Goal: Information Seeking & Learning: Check status

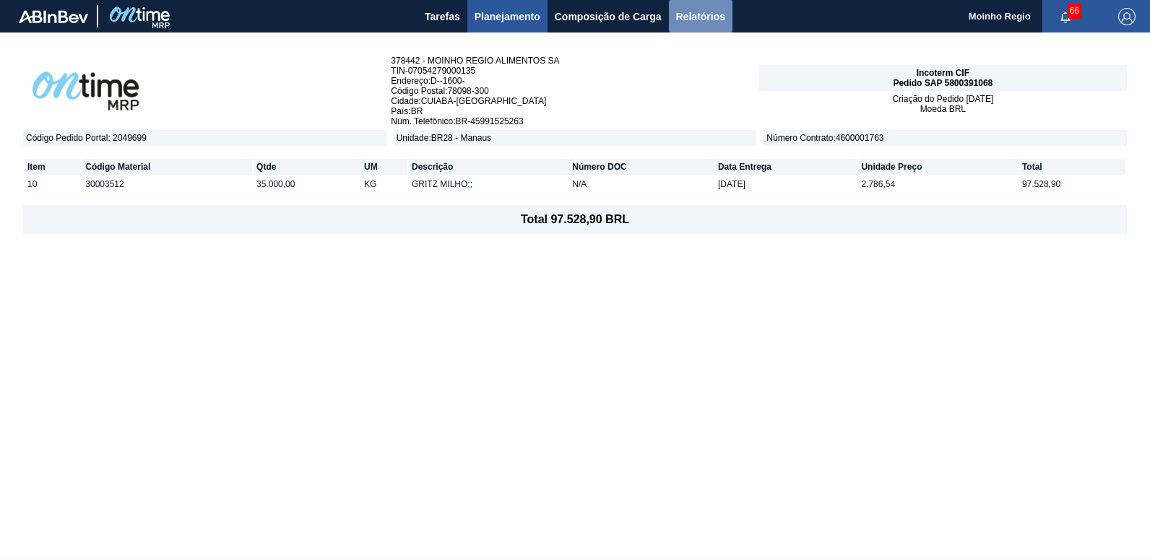
click at [714, 17] on span "Relatórios" at bounding box center [700, 16] width 49 height 17
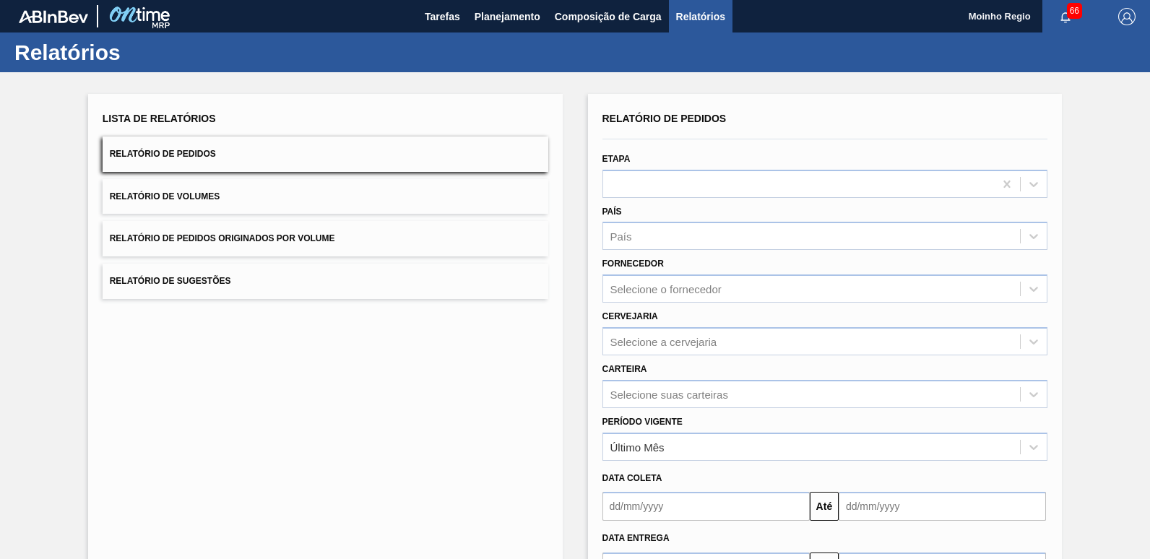
click at [207, 241] on span "Relatório de Pedidos Originados por Volume" at bounding box center [222, 238] width 225 height 10
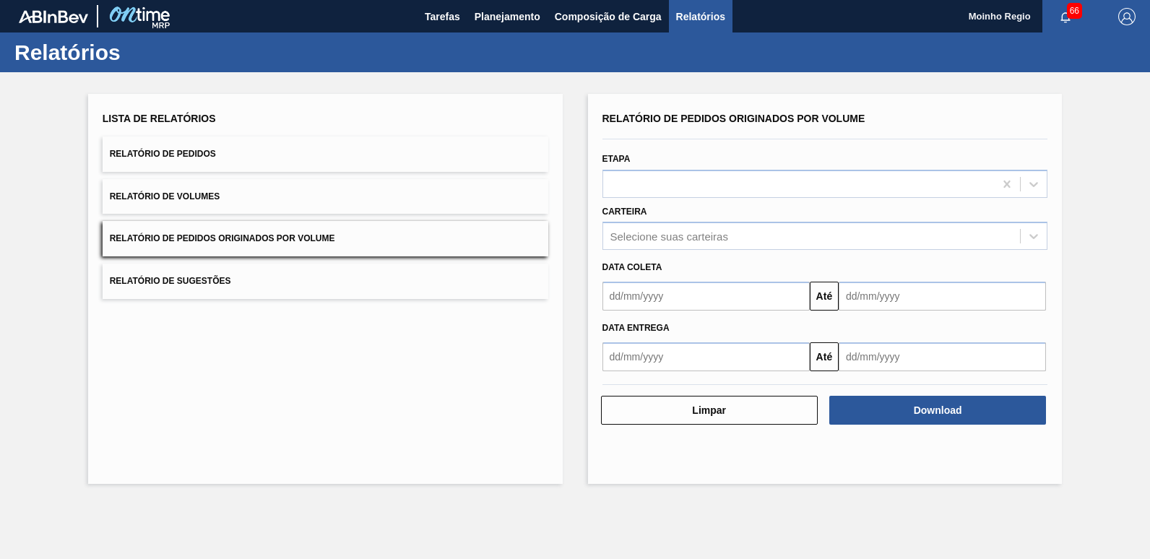
click at [168, 272] on button "Relatório de Sugestões" at bounding box center [326, 281] width 446 height 35
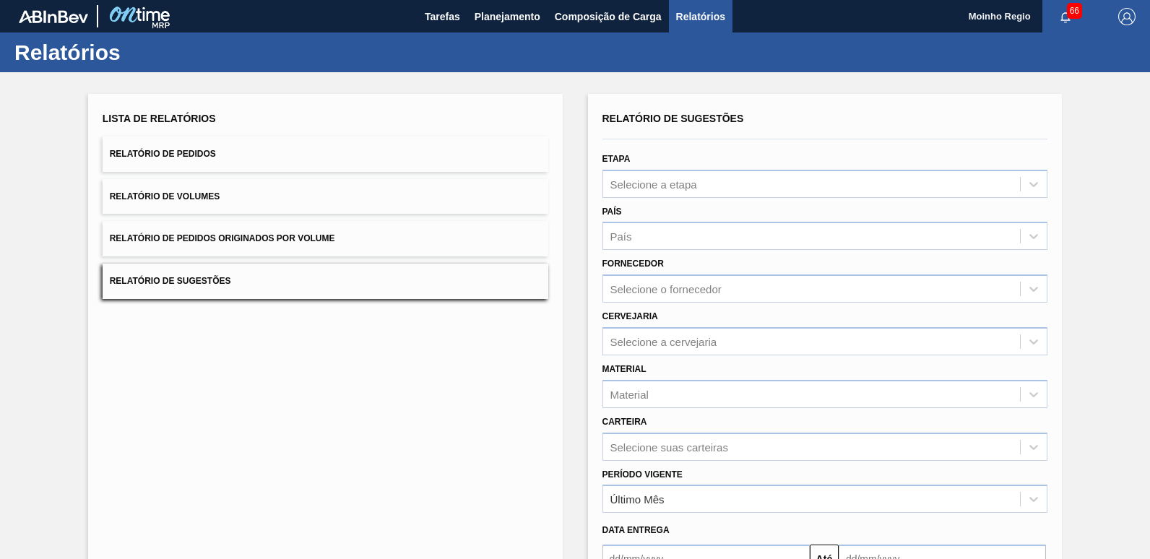
click at [175, 164] on button "Relatório de Pedidos" at bounding box center [326, 154] width 446 height 35
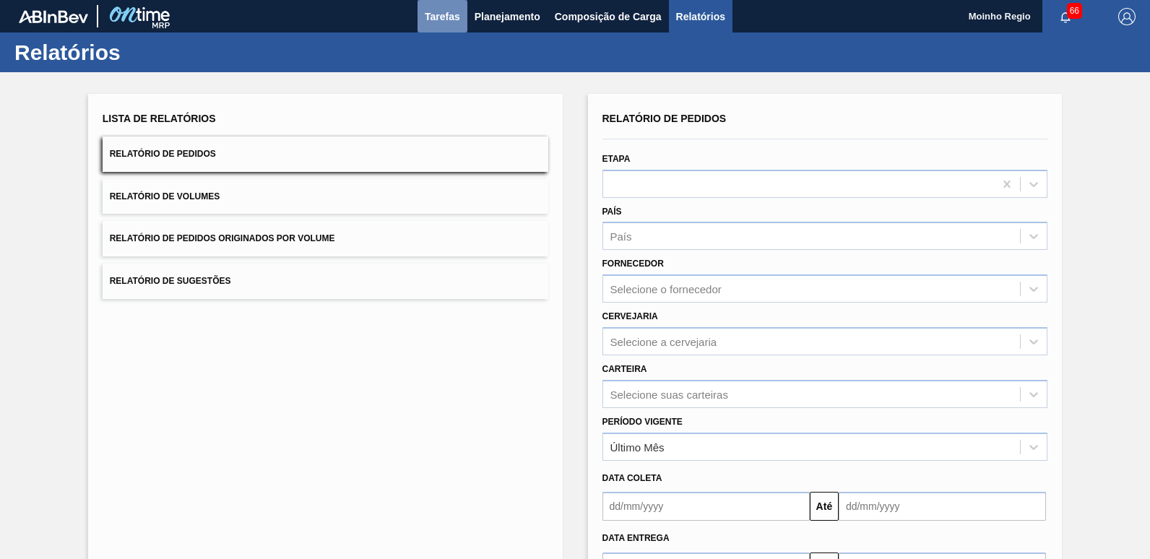
click at [434, 18] on span "Tarefas" at bounding box center [442, 16] width 35 height 17
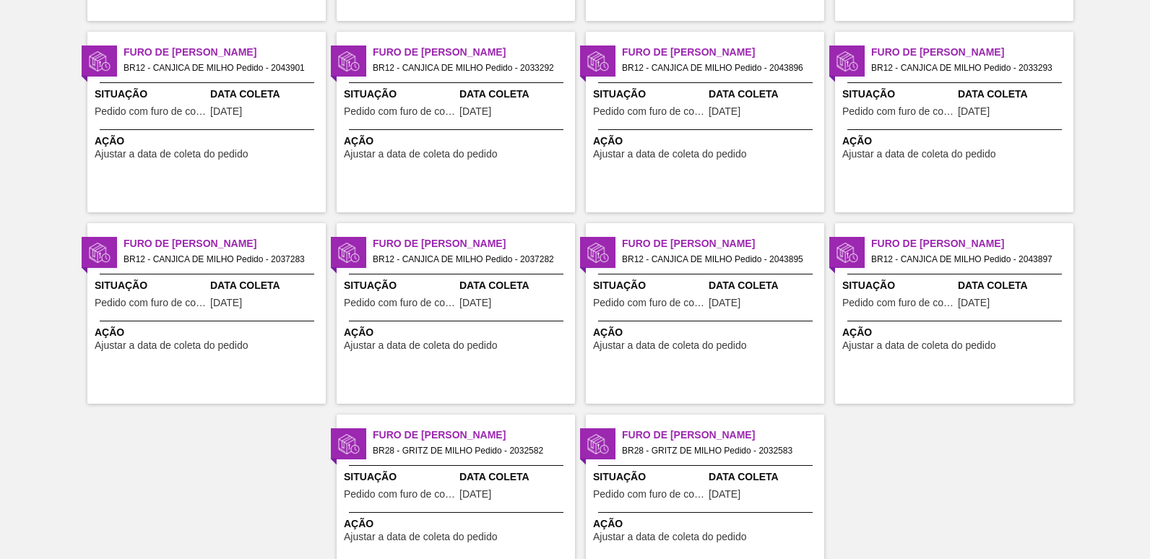
scroll to position [397, 0]
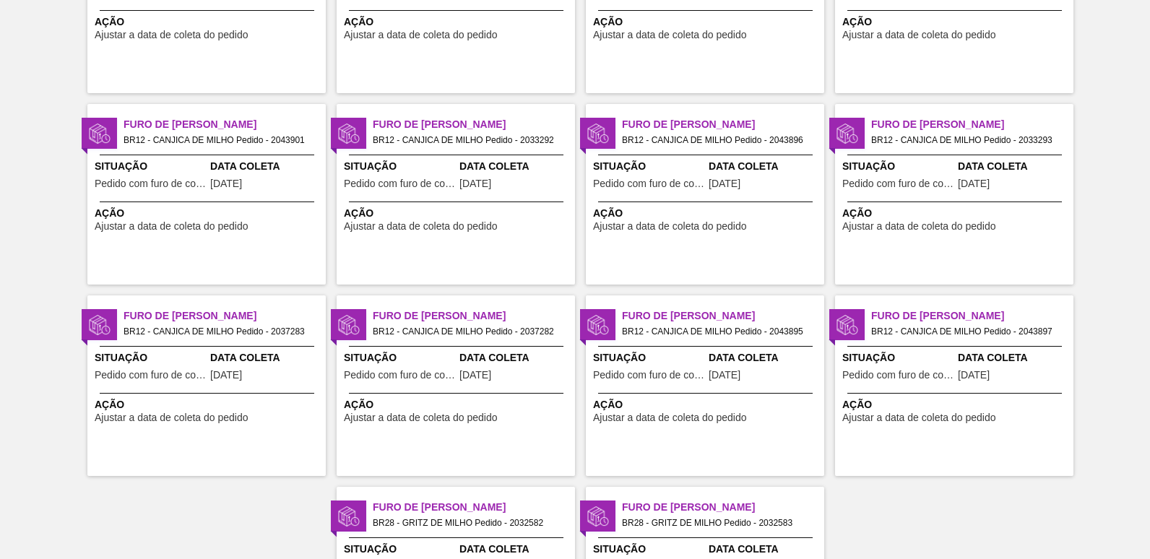
click at [224, 180] on span "06/10/2025" at bounding box center [226, 183] width 32 height 11
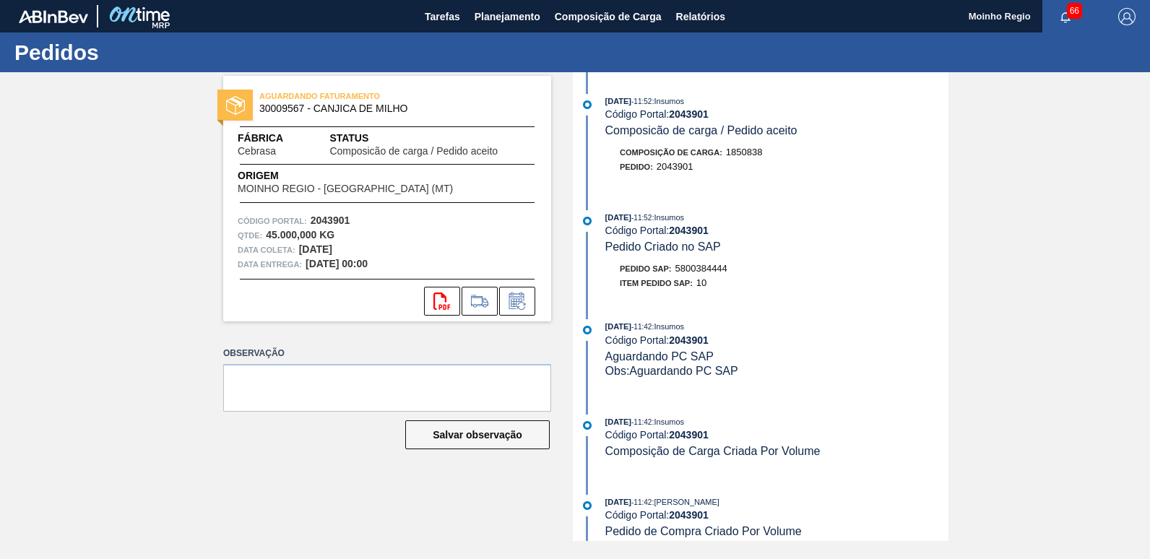
scroll to position [12, 0]
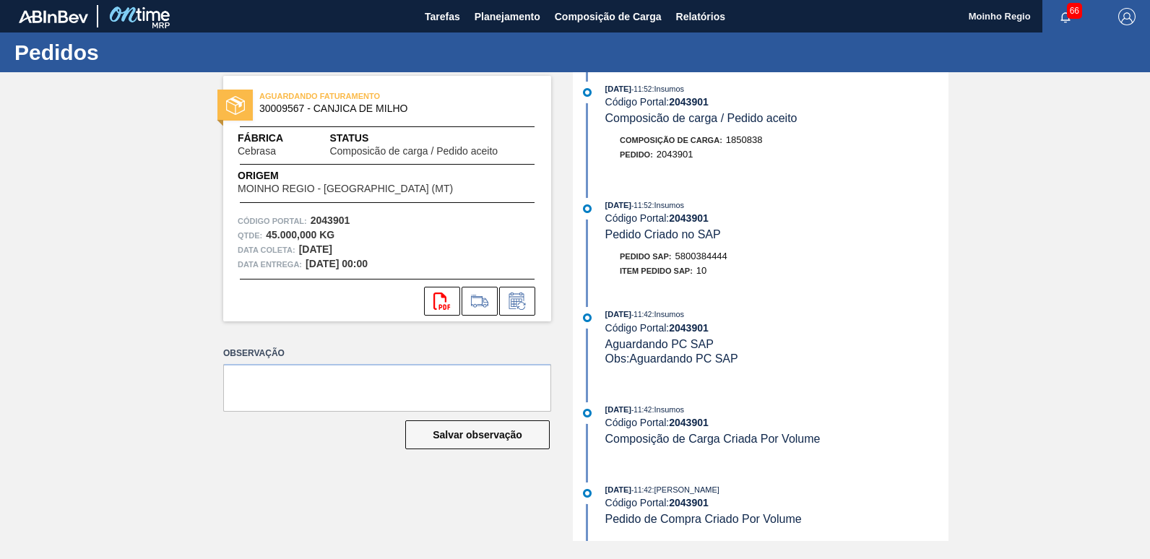
click at [1065, 9] on button "button" at bounding box center [1066, 17] width 46 height 20
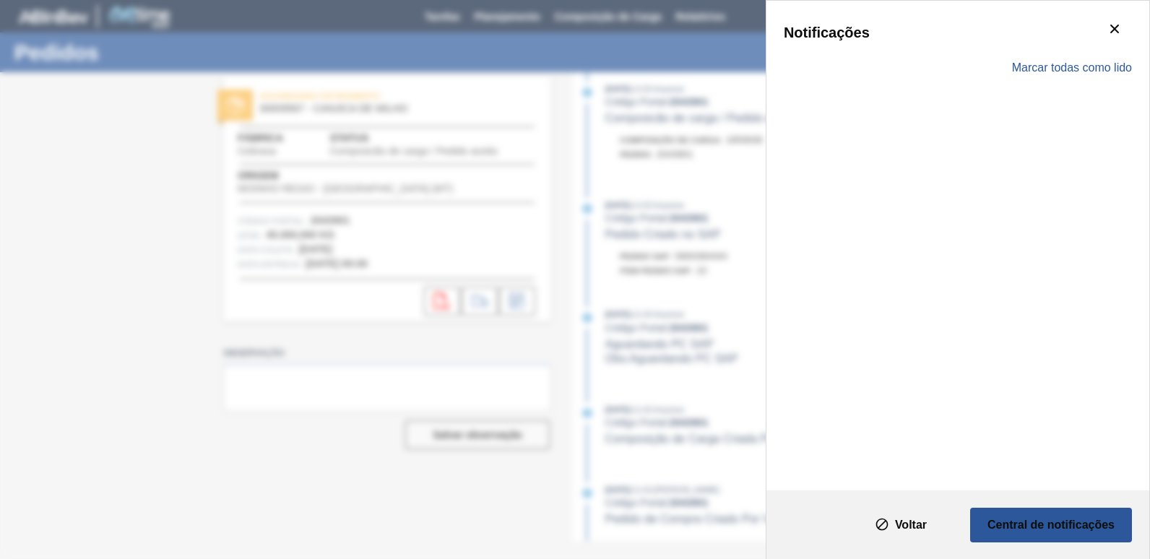
click at [1065, 9] on div "Notificações Marcar todas como lido" at bounding box center [575, 279] width 1150 height 559
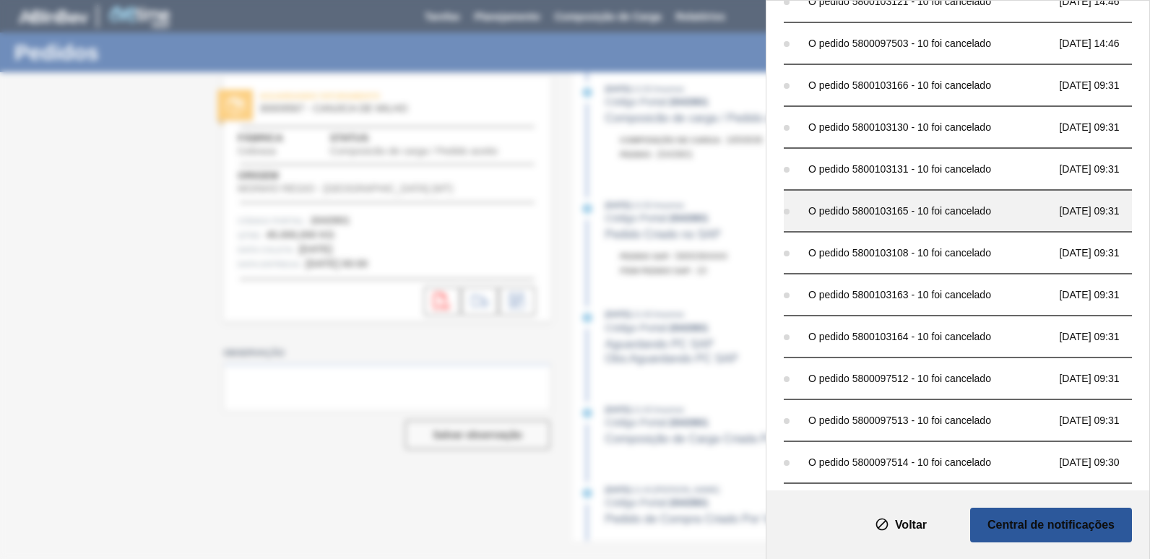
scroll to position [0, 0]
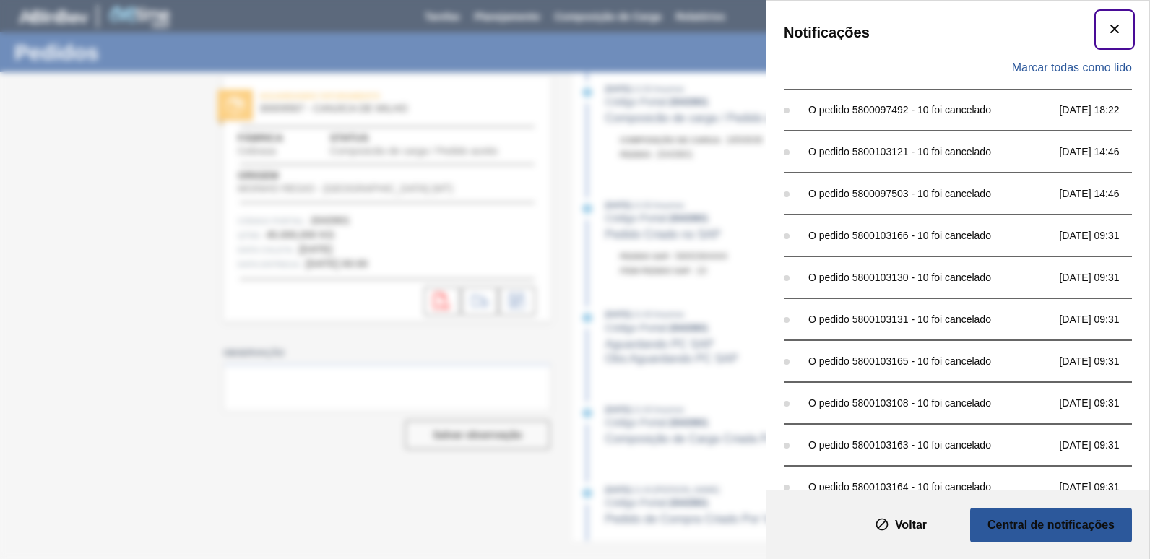
click at [1112, 22] on icon "botão de ícone" at bounding box center [1114, 28] width 17 height 17
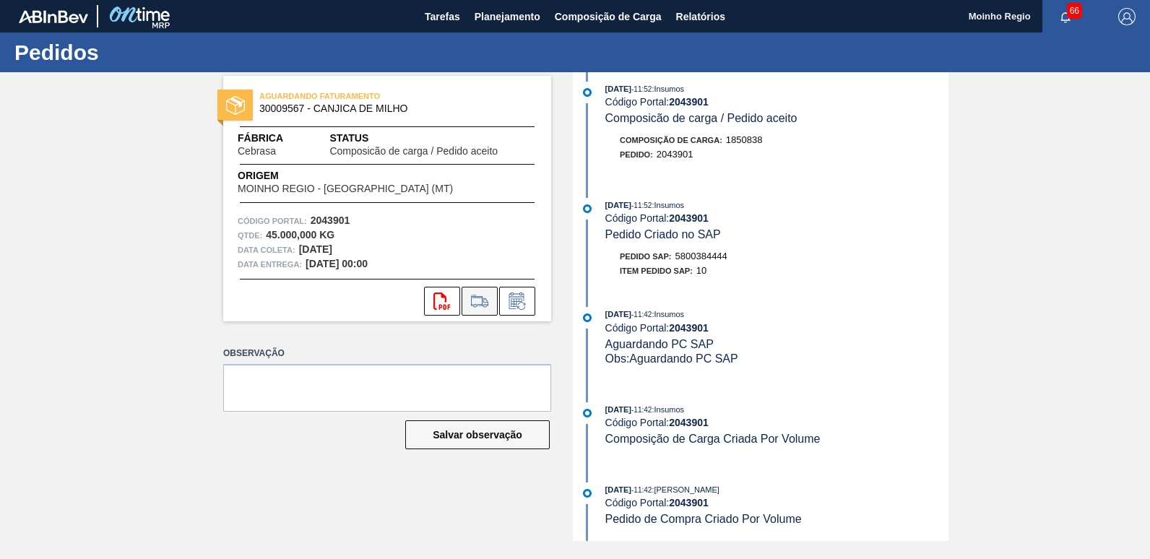
click at [477, 301] on icon at bounding box center [479, 301] width 23 height 17
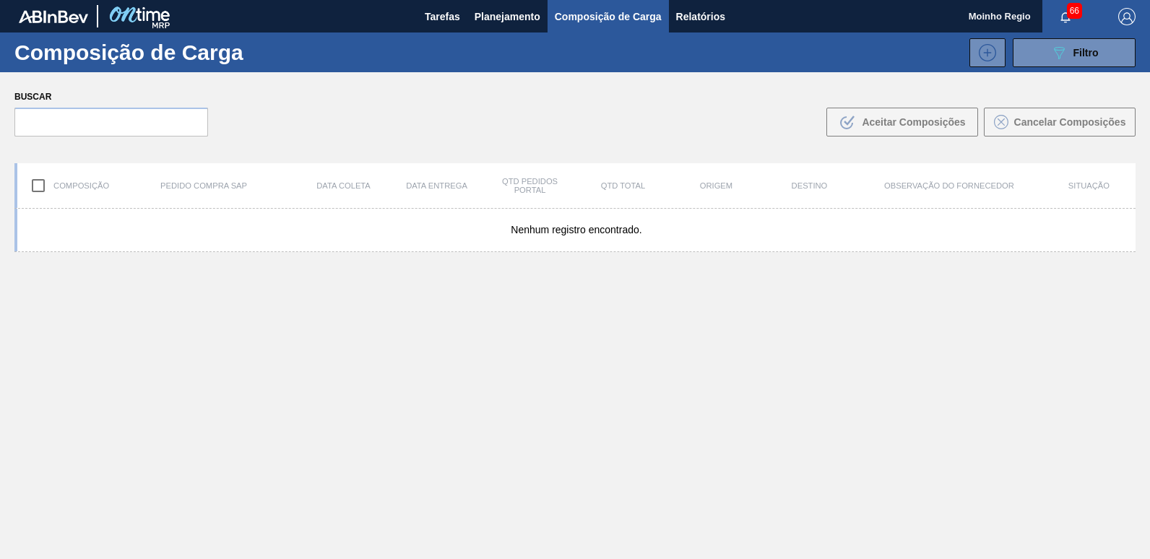
click at [477, 301] on div "Nenhum registro encontrado." at bounding box center [575, 418] width 1122 height 418
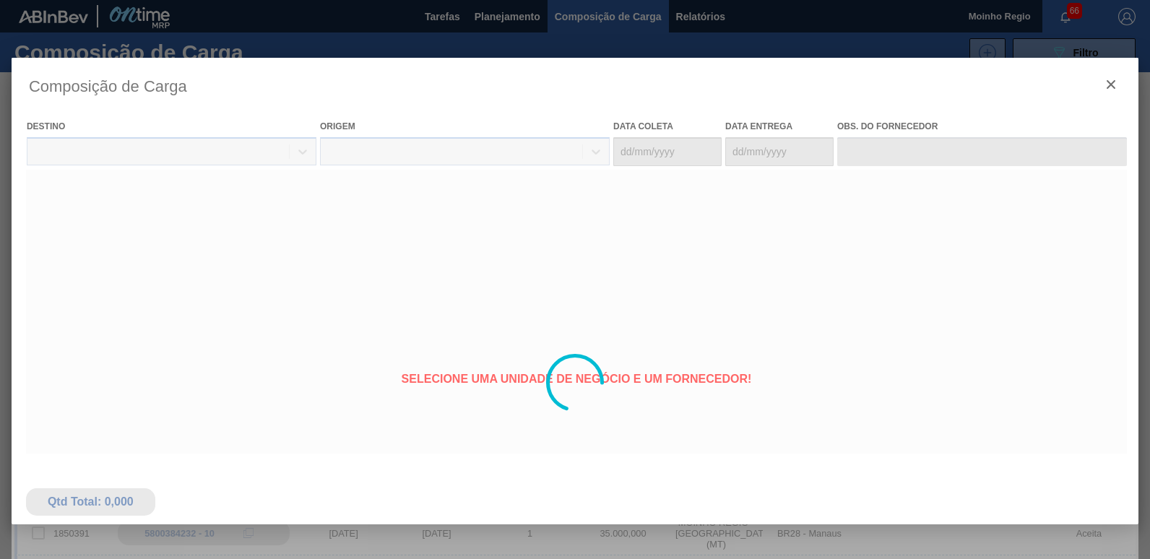
type coleta "06/10/2025"
type Entrega "08/10/2025"
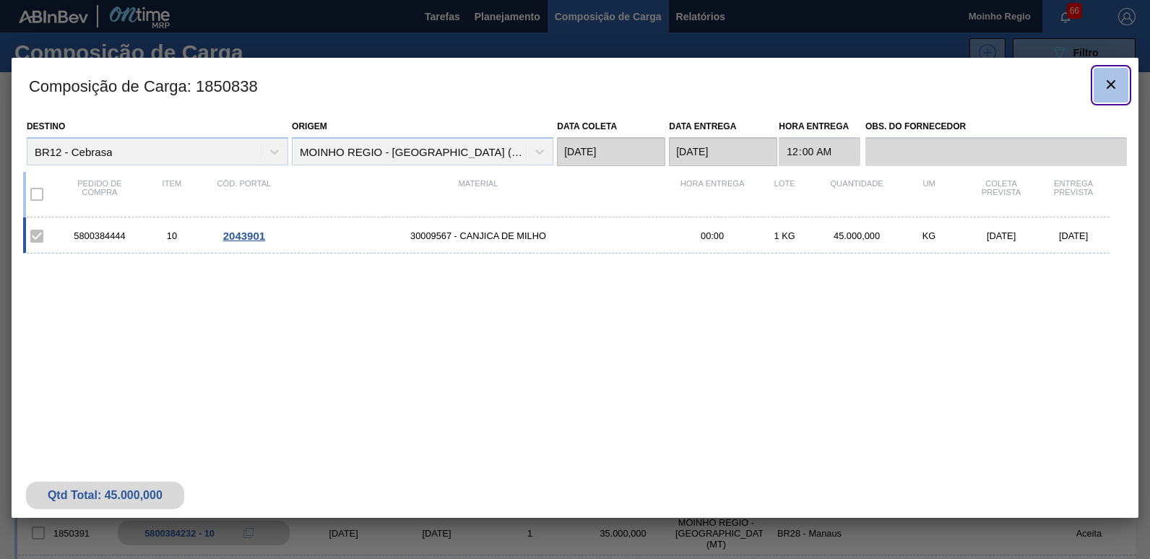
click at [1105, 85] on icon "botão de ícone" at bounding box center [1111, 84] width 17 height 17
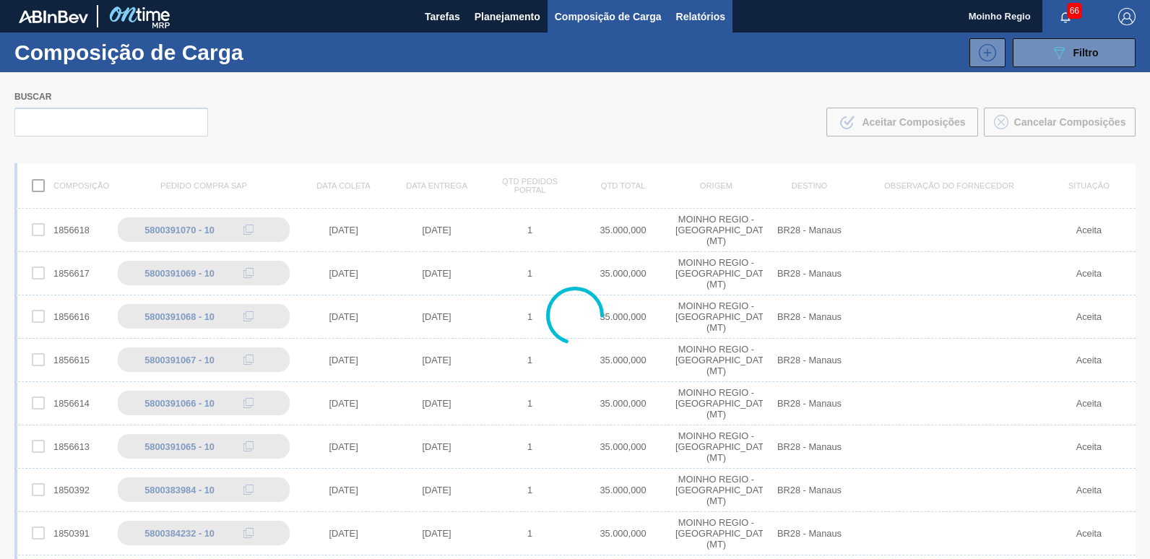
click at [694, 16] on span "Relatórios" at bounding box center [700, 16] width 49 height 17
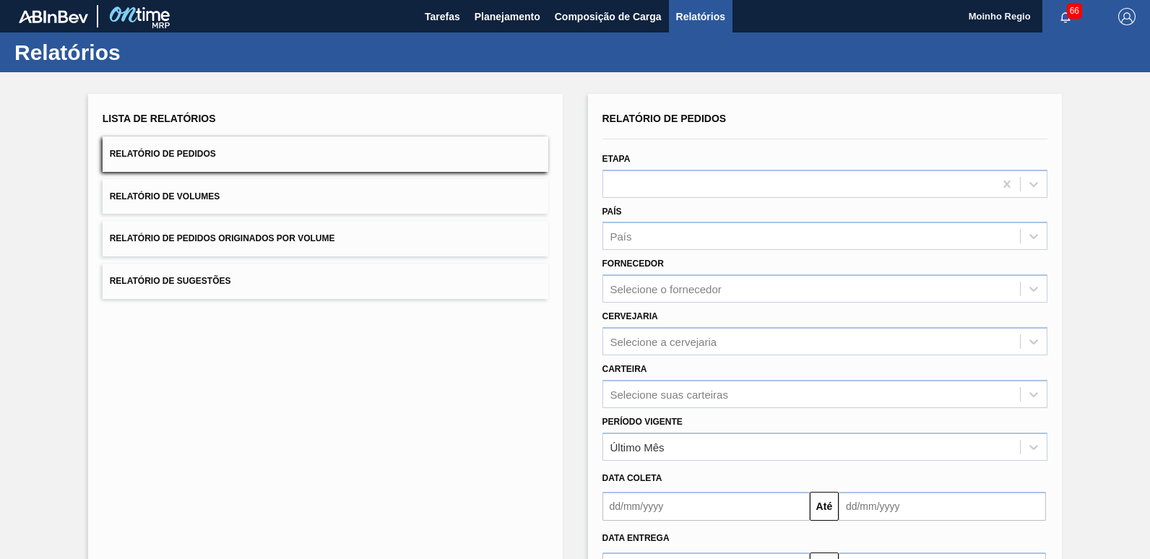
click at [694, 14] on span "Relatórios" at bounding box center [700, 16] width 49 height 17
click at [147, 186] on button "Relatório de Volumes" at bounding box center [326, 196] width 446 height 35
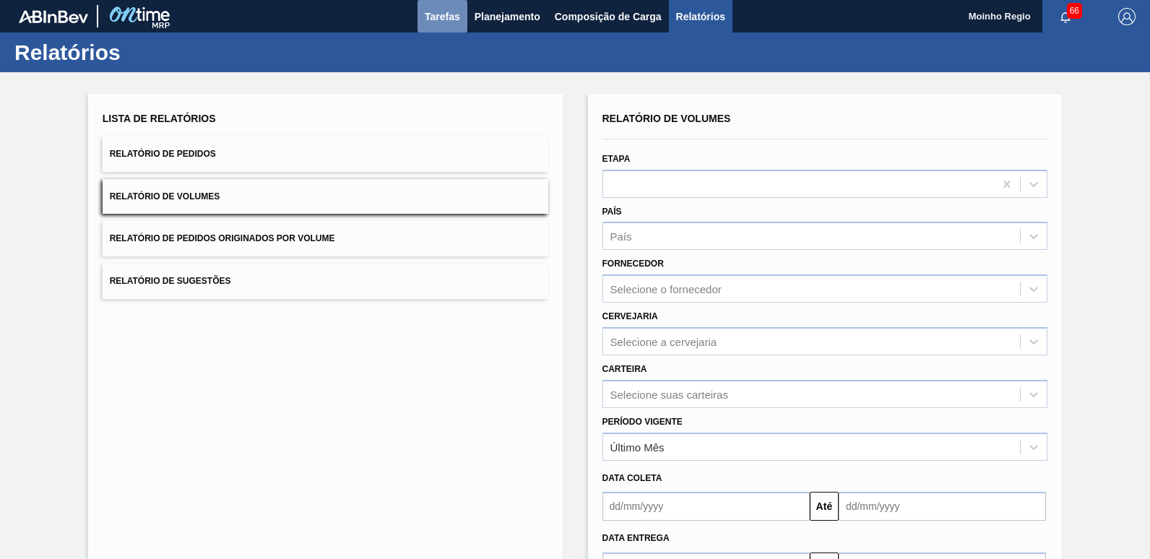
click at [436, 14] on span "Tarefas" at bounding box center [442, 16] width 35 height 17
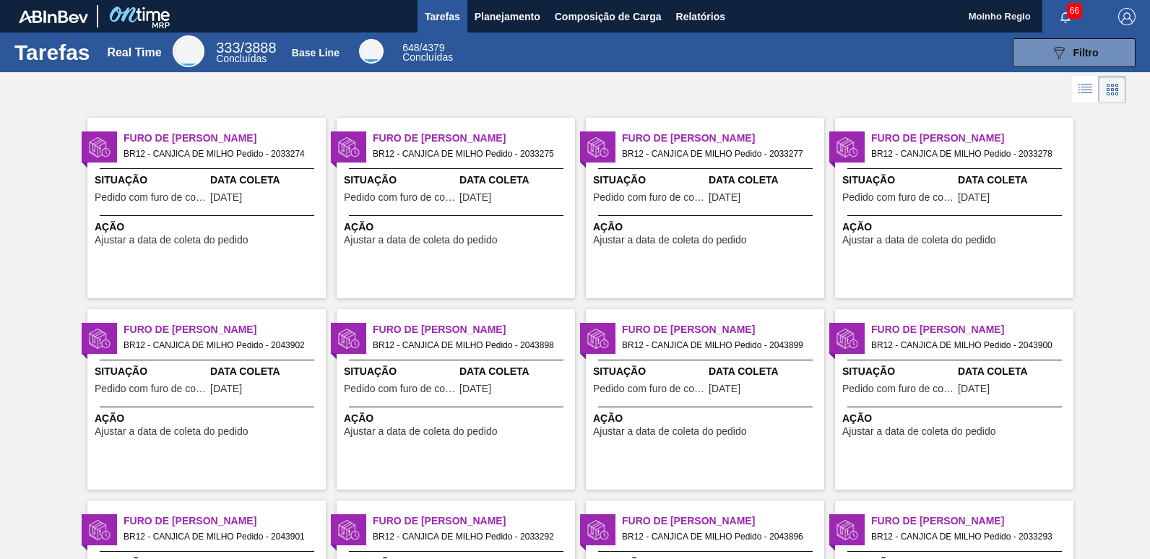
drag, startPoint x: 436, startPoint y: 14, endPoint x: 340, endPoint y: 28, distance: 97.1
click at [340, 28] on div "Tarefas Planejamento Composição de Carga Relatórios" at bounding box center [575, 16] width 1150 height 33
drag, startPoint x: 340, startPoint y: 28, endPoint x: 504, endPoint y: 17, distance: 164.4
click at [504, 17] on span "Planejamento" at bounding box center [508, 16] width 66 height 17
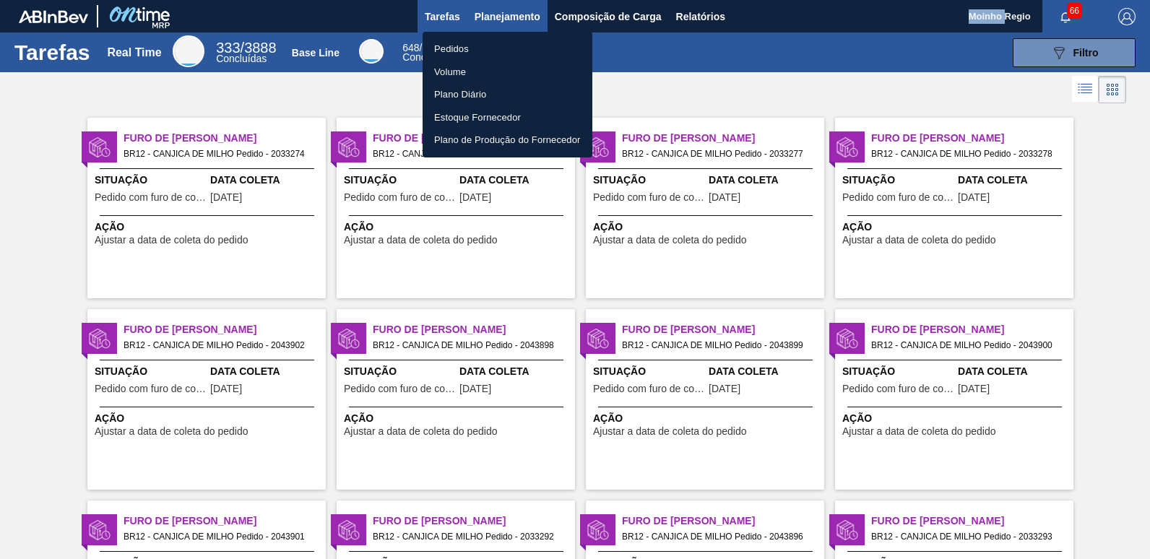
click at [504, 17] on div at bounding box center [575, 279] width 1150 height 559
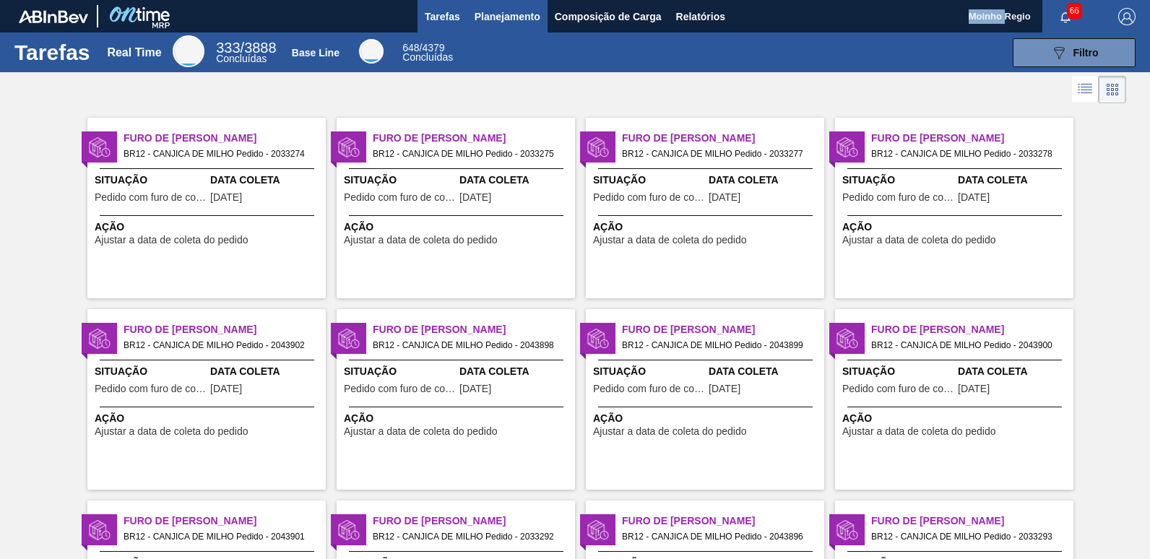
click at [504, 17] on span "Planejamento" at bounding box center [508, 16] width 66 height 17
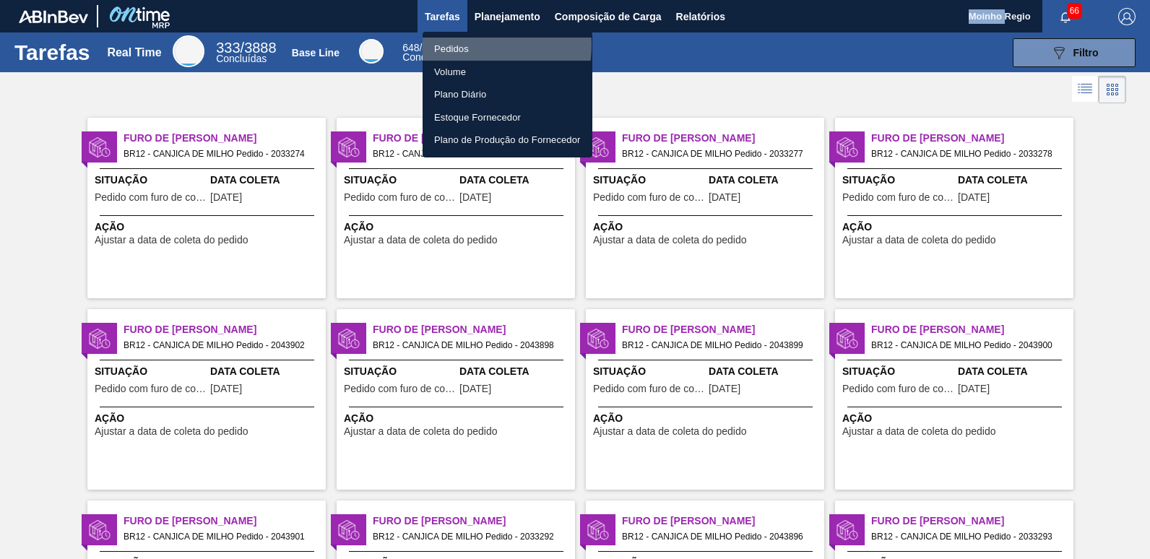
click at [457, 45] on li "Pedidos" at bounding box center [508, 49] width 170 height 23
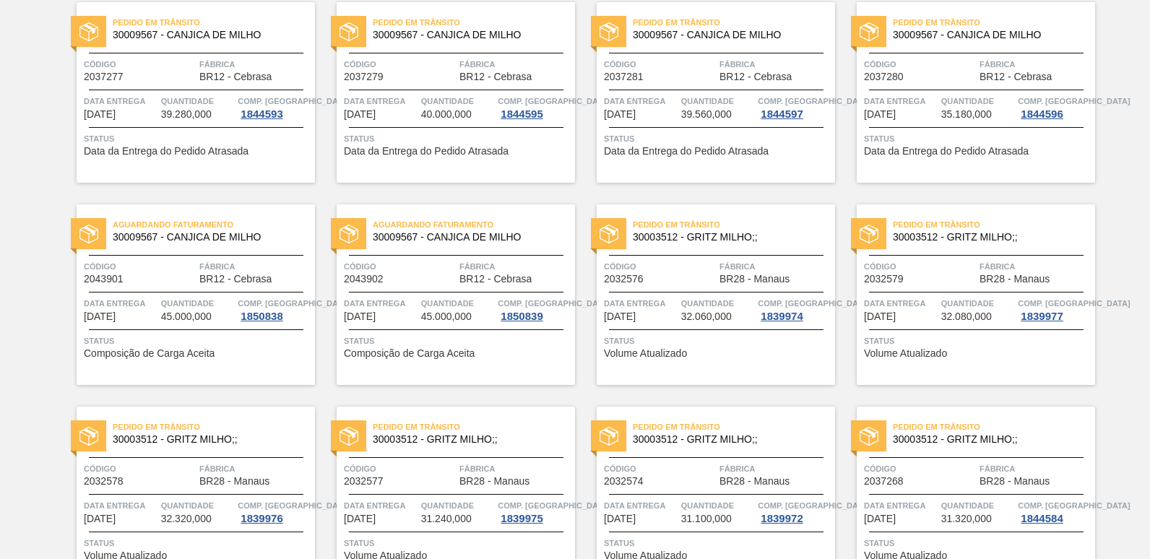
scroll to position [2023, 0]
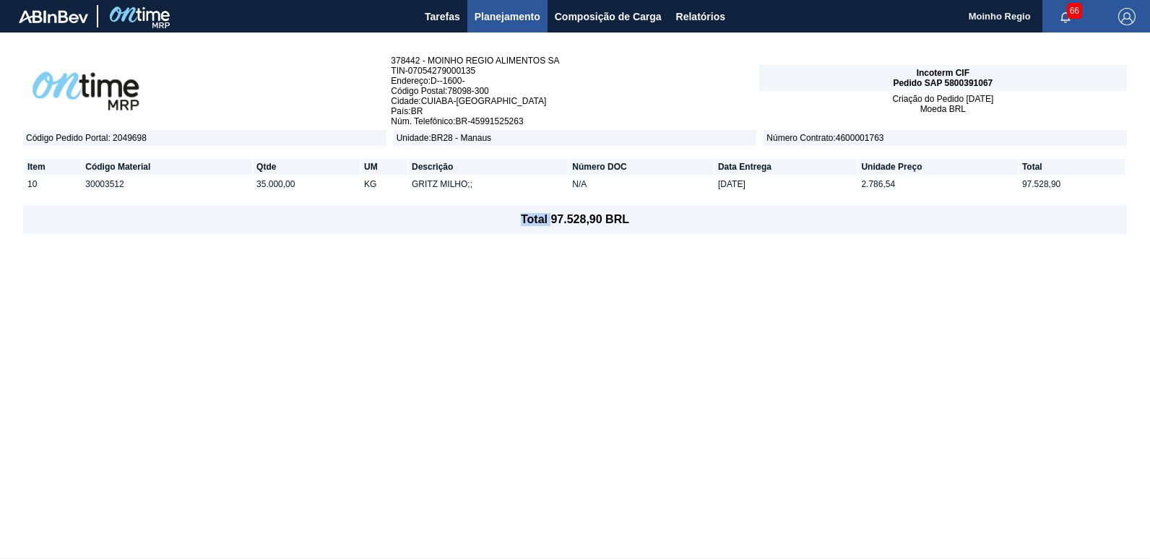
click at [171, 522] on div "378442 - MOINHO REGIO ALIMENTOS SA TIN - 07054279000135 Endereço : D--1600- Cód…" at bounding box center [575, 296] width 1150 height 526
